Goal: Information Seeking & Learning: Learn about a topic

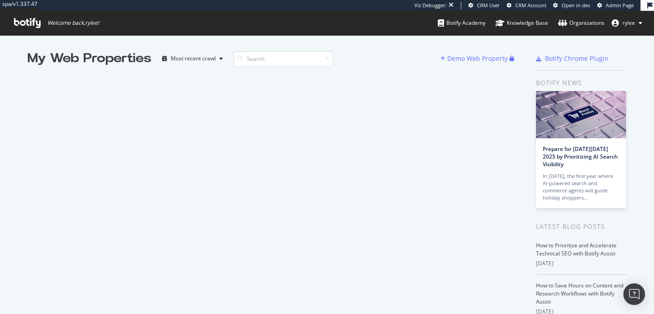
scroll to position [314, 654]
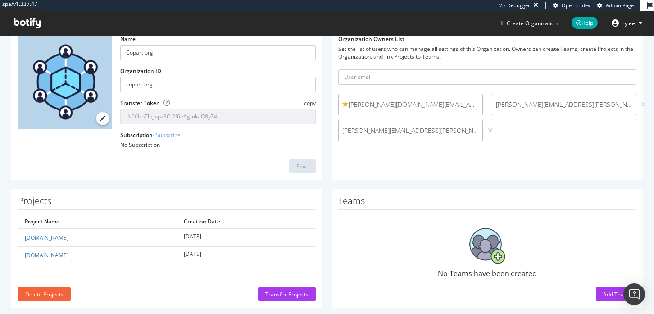
scroll to position [74, 0]
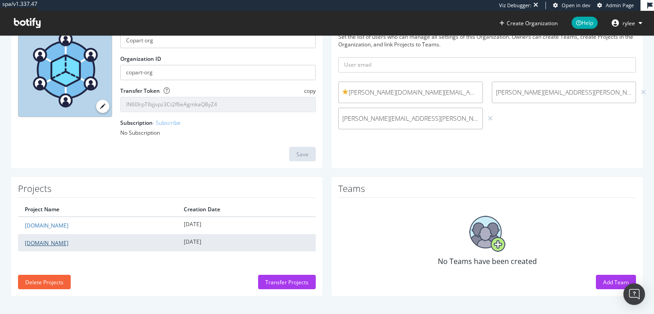
click at [31, 242] on link "Copart.com" at bounding box center [47, 243] width 44 height 8
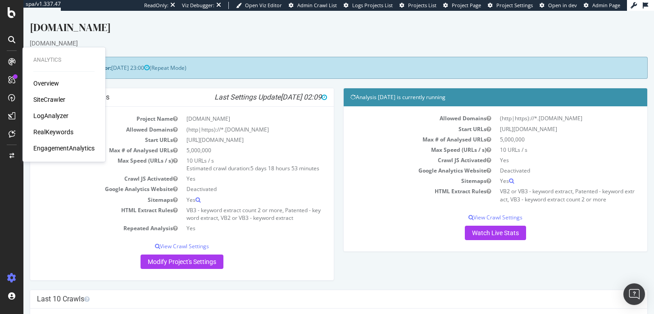
click at [51, 113] on div "LogAnalyzer" at bounding box center [50, 115] width 35 height 9
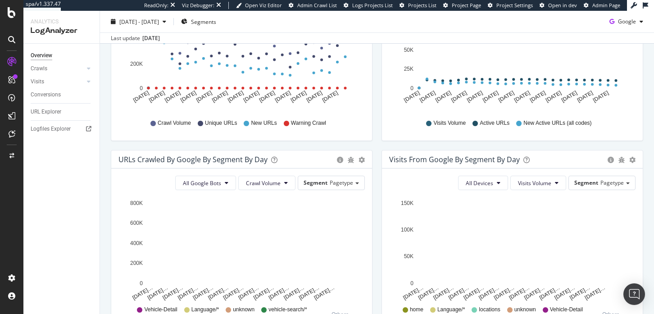
scroll to position [201, 0]
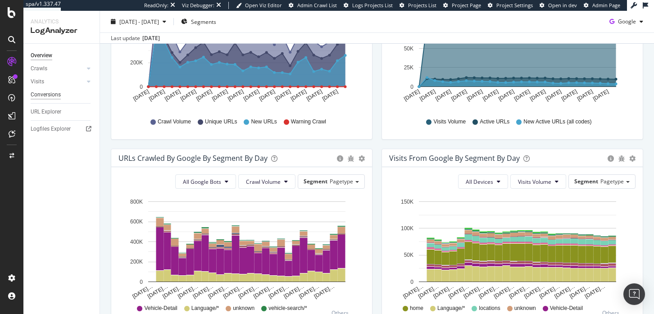
click at [54, 96] on div "Conversions" at bounding box center [46, 94] width 30 height 9
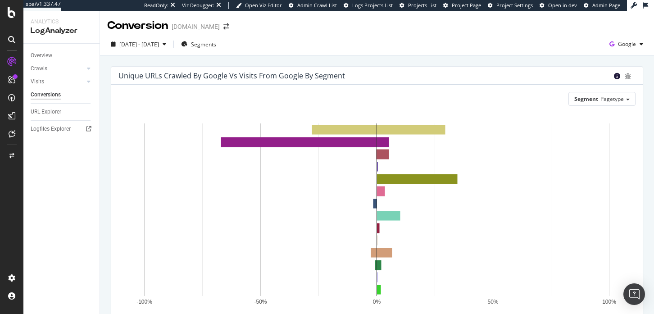
click at [618, 78] on icon "circle-info" at bounding box center [617, 76] width 6 height 6
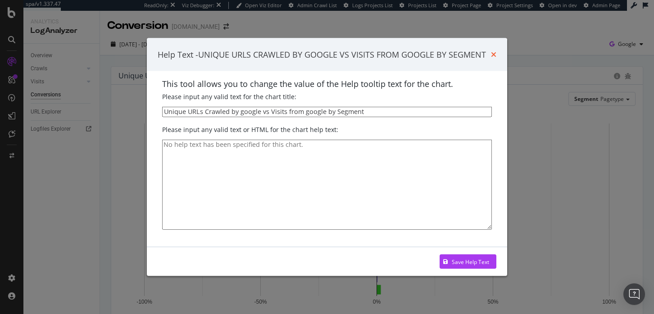
click at [494, 51] on icon "times" at bounding box center [493, 54] width 5 height 7
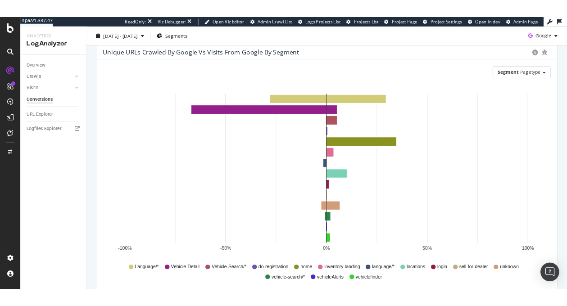
scroll to position [32, 0]
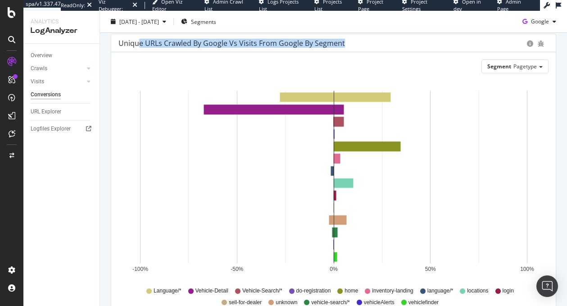
drag, startPoint x: 353, startPoint y: 43, endPoint x: 138, endPoint y: 40, distance: 214.6
click at [137, 40] on div "Unique URLs Crawled by google vs Visits from google by Segment" at bounding box center [321, 43] width 404 height 9
copy div "e URLs Crawled by google vs Visits from google by Segment"
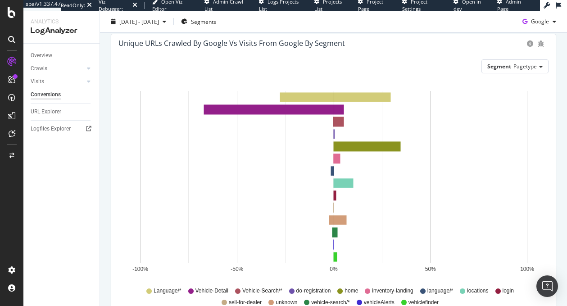
click at [274, 50] on div "Unique URLs Crawled by google vs Visits from google by Segment" at bounding box center [333, 43] width 445 height 18
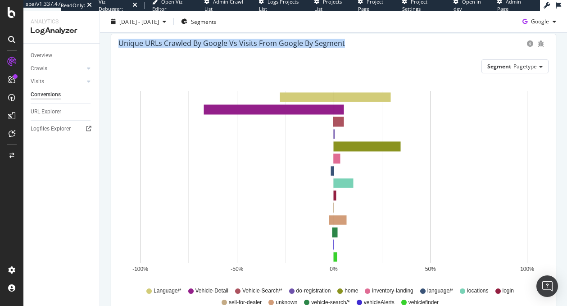
drag, startPoint x: 352, startPoint y: 44, endPoint x: 107, endPoint y: 45, distance: 244.7
click at [107, 45] on div "Unique URLs Crawled by google vs Visits from google by Segment Segment Pagetype…" at bounding box center [333, 183] width 455 height 298
copy div "Unique URLs Crawled by google vs Visits from google by Segment"
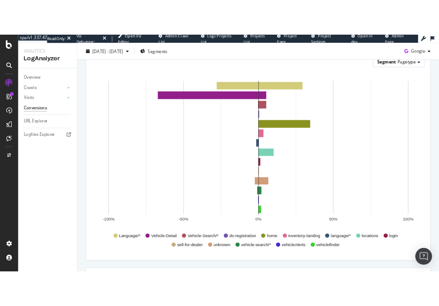
scroll to position [0, 0]
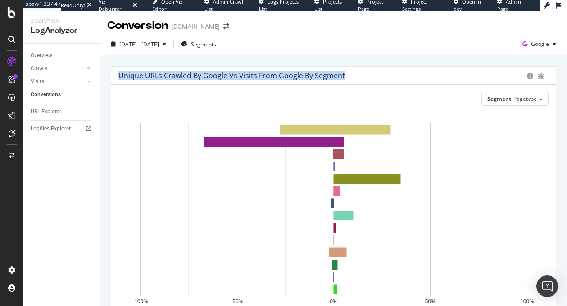
copy div "Unique URLs Crawled by google vs Visits from google by Segment"
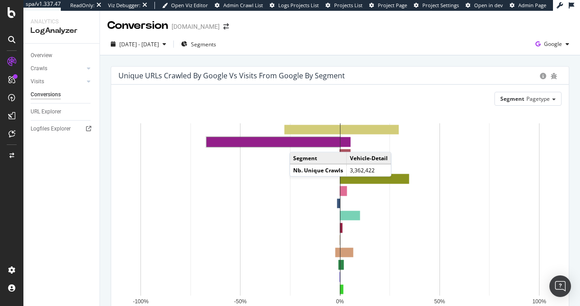
click at [299, 143] on rect "A chart." at bounding box center [273, 141] width 133 height 9
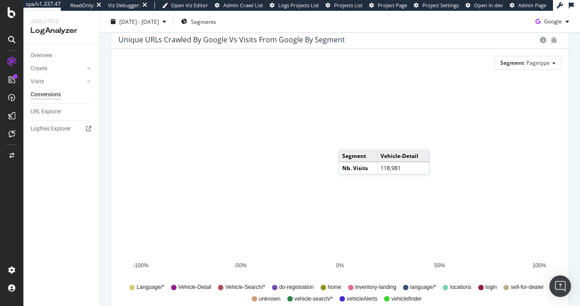
scroll to position [83, 0]
